Goal: Complete application form

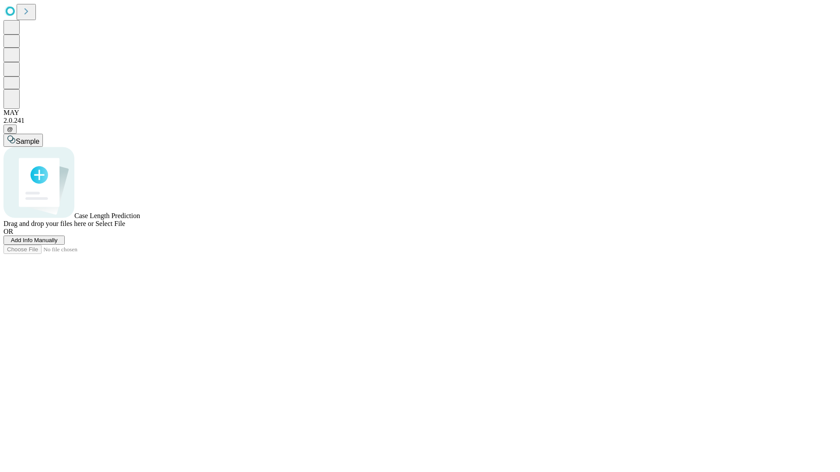
click at [58, 244] on span "Add Info Manually" at bounding box center [34, 240] width 47 height 7
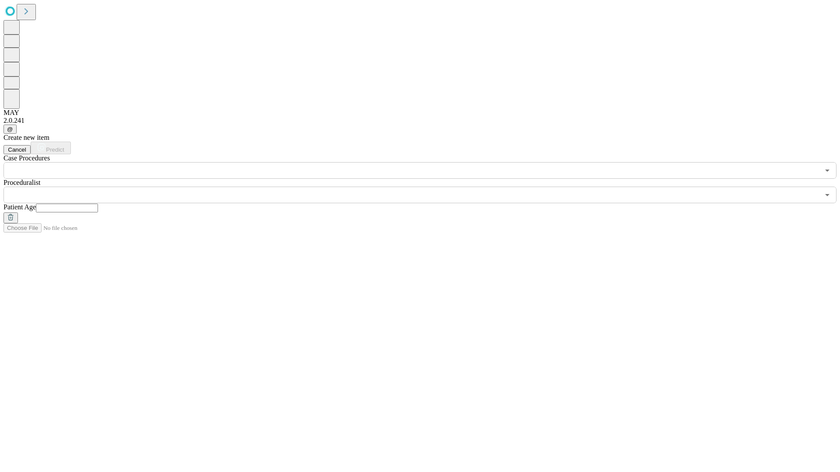
click at [98, 204] on input "text" at bounding box center [67, 208] width 62 height 9
type input "**"
click at [426, 187] on input "text" at bounding box center [411, 195] width 816 height 17
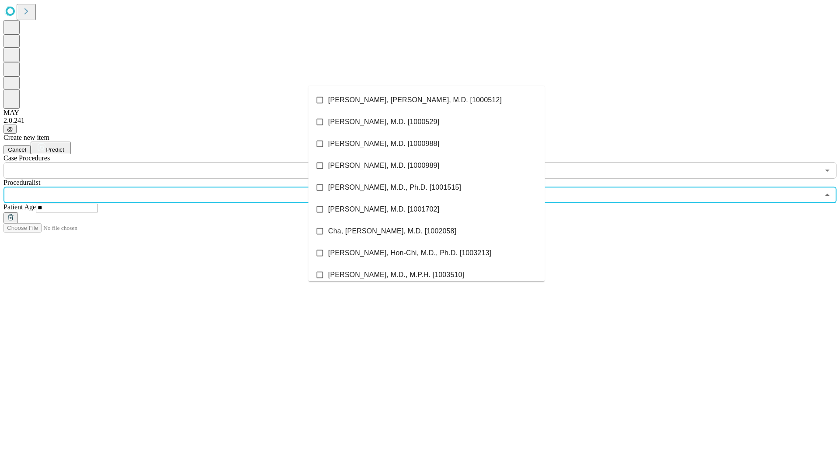
click at [426, 100] on li "[PERSON_NAME], [PERSON_NAME], M.D. [1000512]" at bounding box center [426, 100] width 236 height 22
click at [184, 162] on input "text" at bounding box center [411, 170] width 816 height 17
